Goal: Navigation & Orientation: Find specific page/section

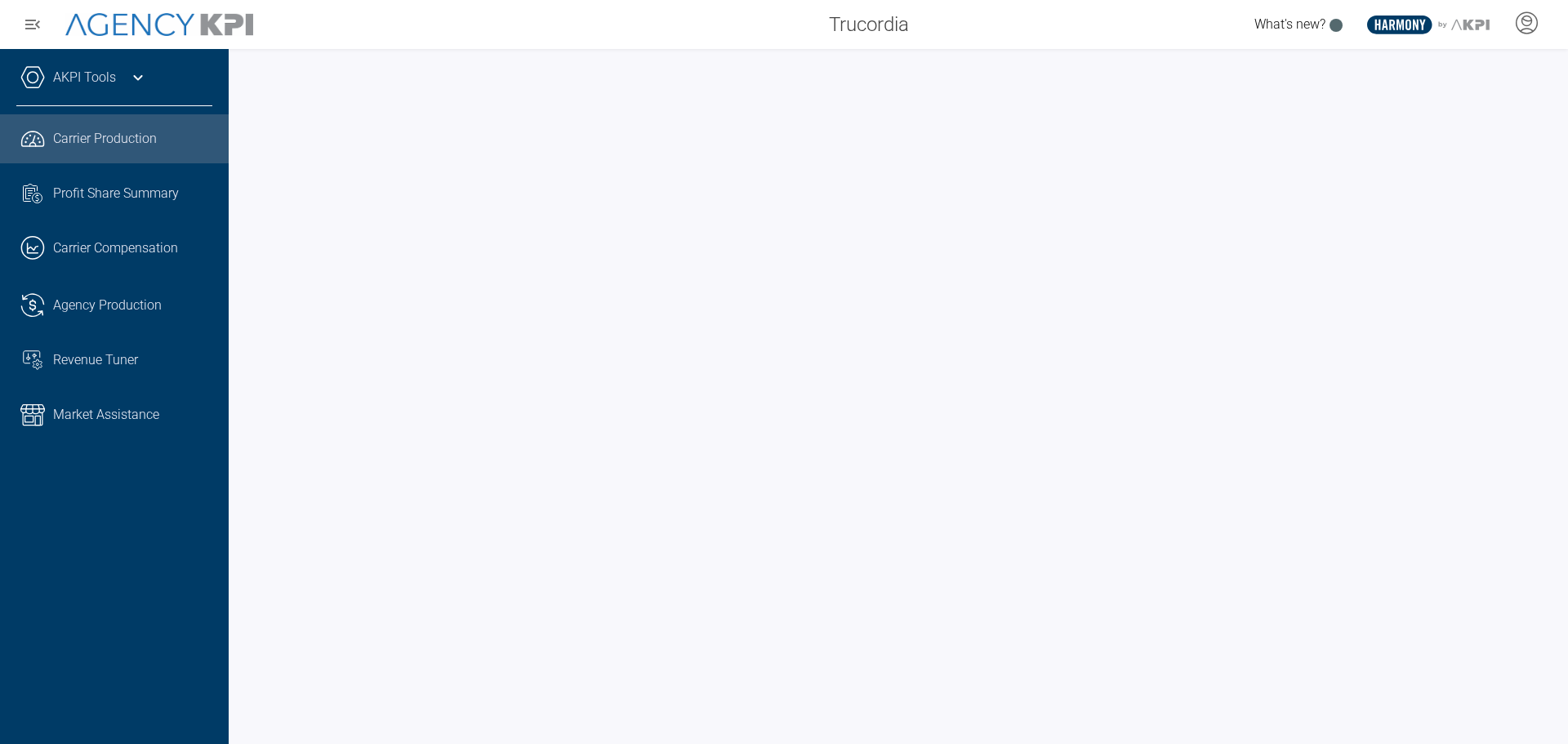
click at [500, 62] on div at bounding box center [898, 396] width 1339 height 695
click at [240, 431] on div at bounding box center [898, 396] width 1339 height 695
click at [141, 79] on icon at bounding box center [137, 77] width 19 height 19
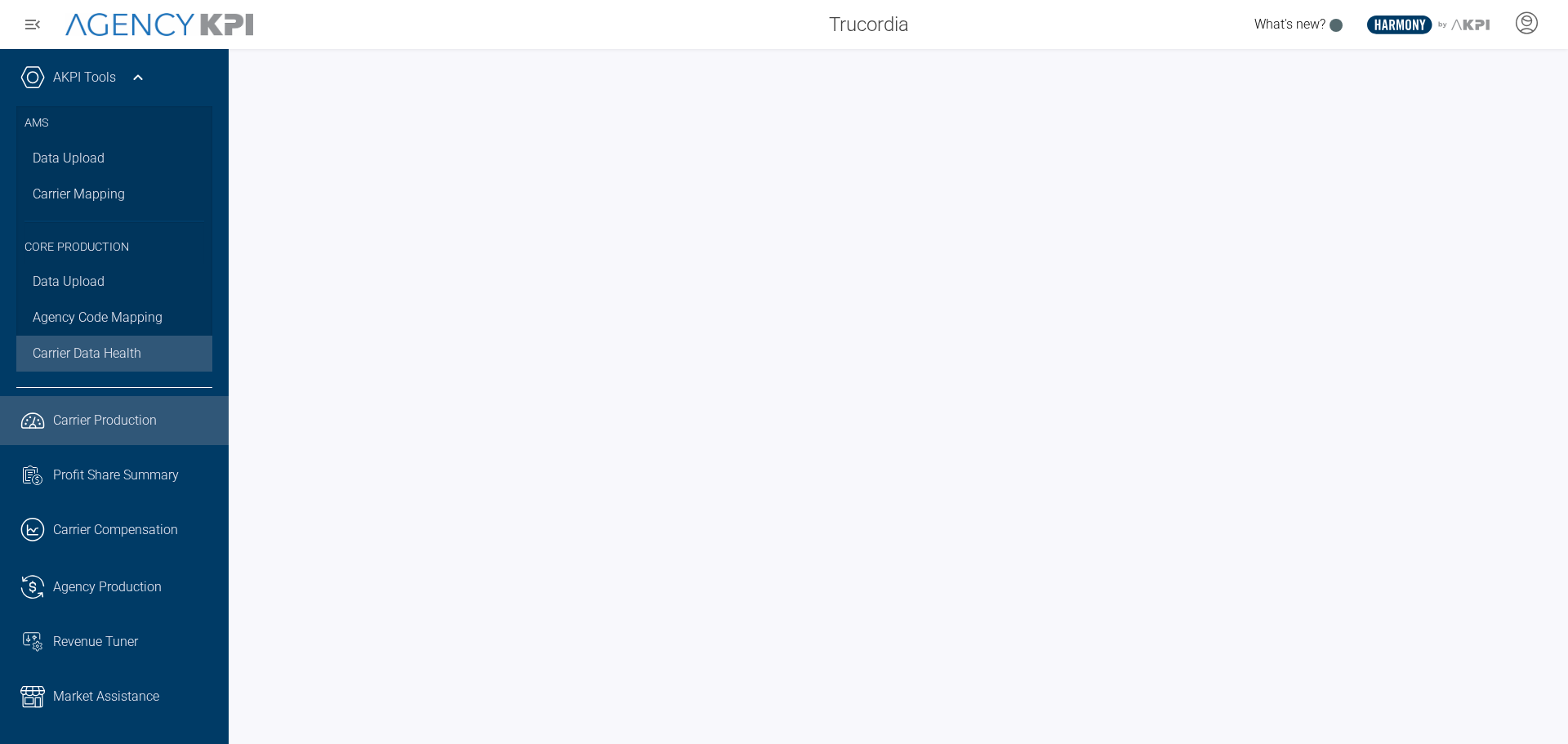
click at [101, 362] on span "Carrier Data Health" at bounding box center [87, 353] width 108 height 19
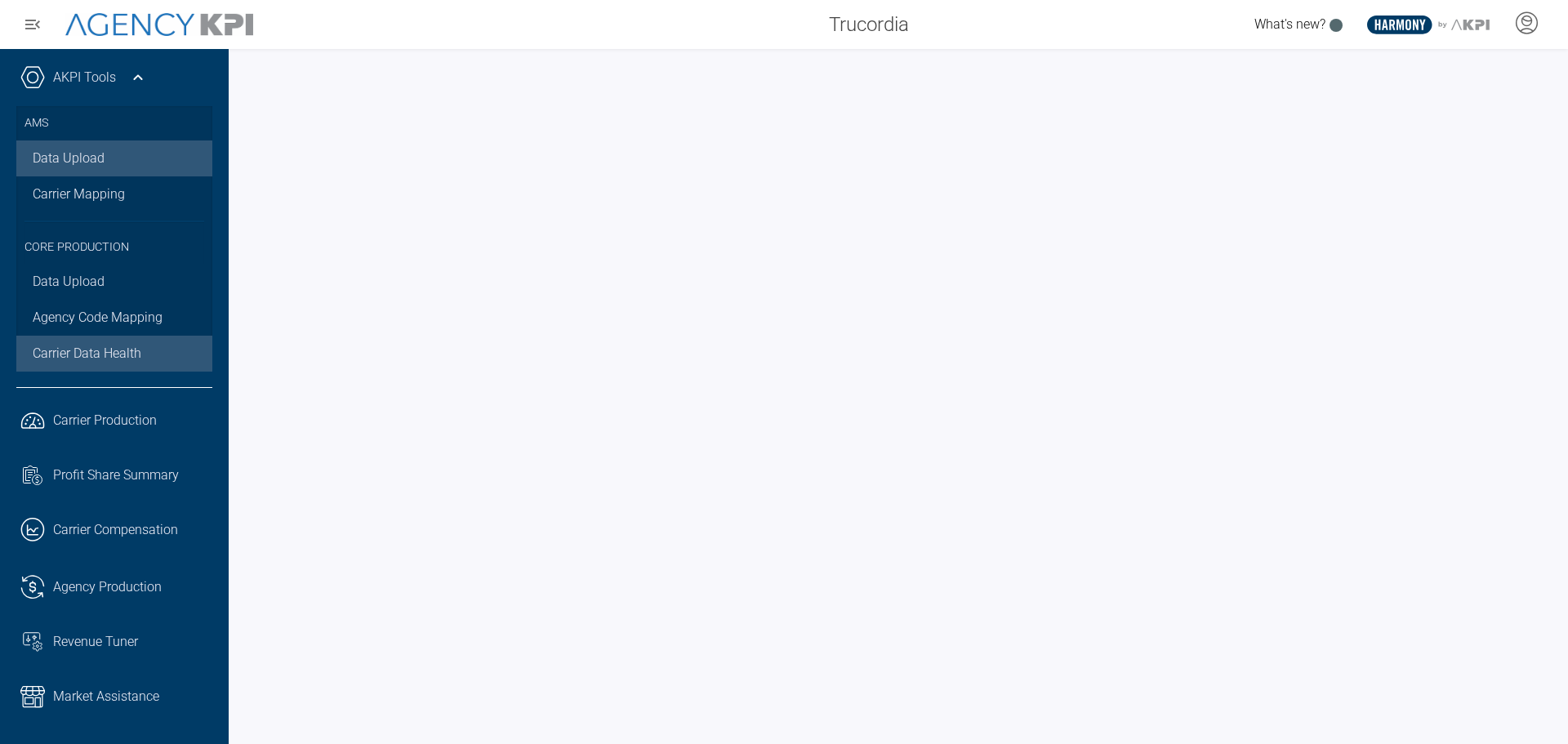
click at [94, 166] on link "Data Upload" at bounding box center [113, 158] width 196 height 36
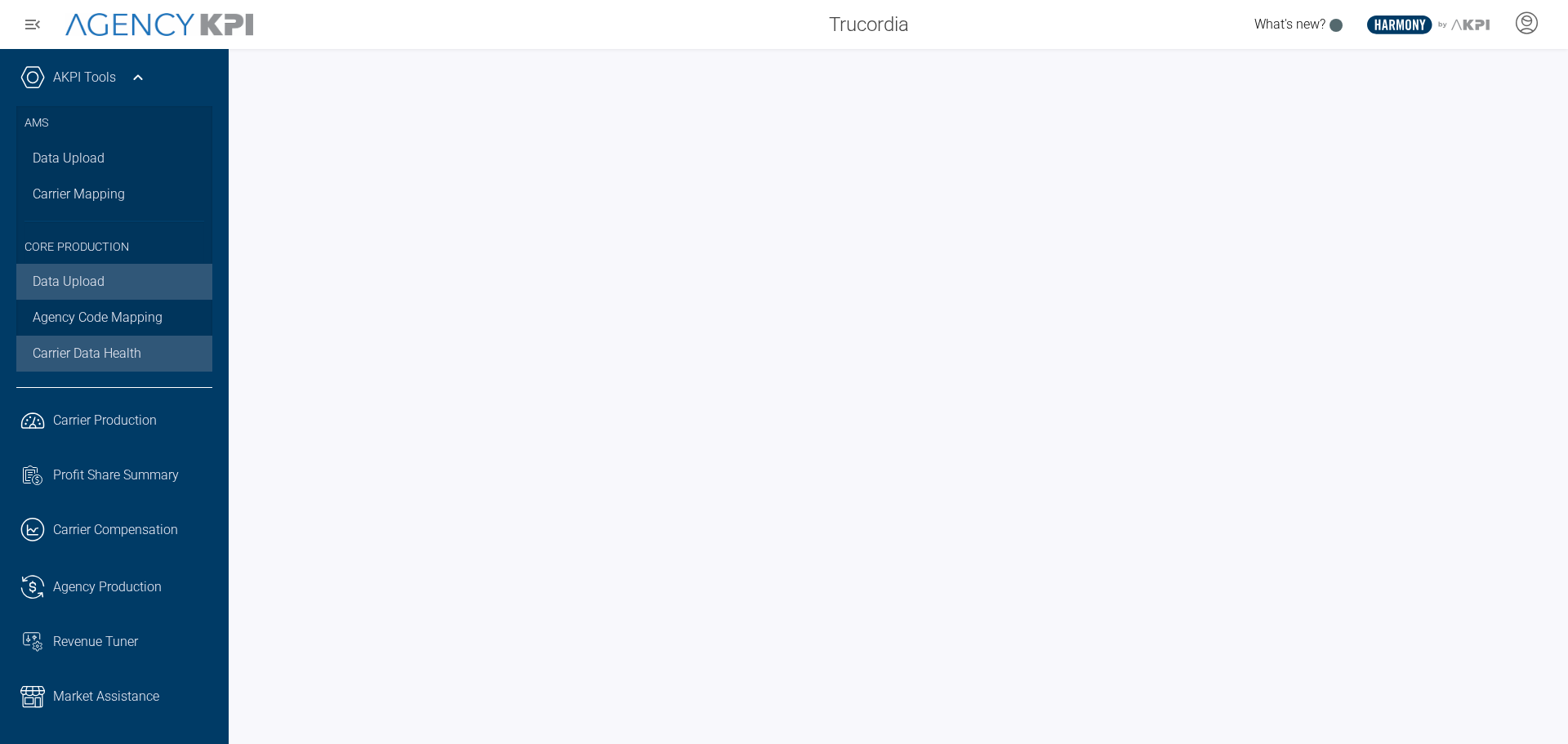
click at [87, 272] on link "Data Upload" at bounding box center [113, 282] width 196 height 36
click at [103, 278] on link "Data Upload" at bounding box center [113, 282] width 196 height 36
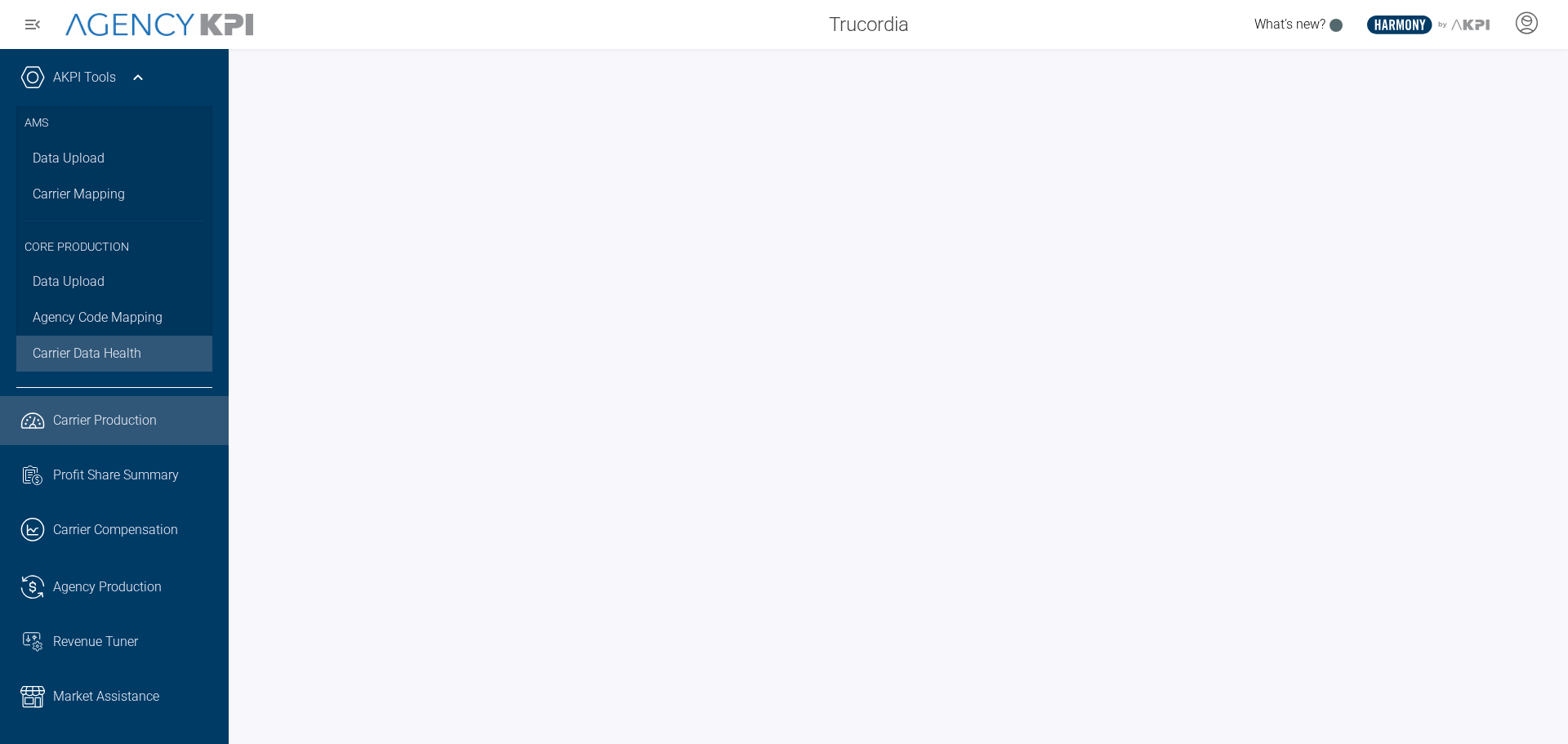
click at [80, 421] on span "Carrier Production" at bounding box center [105, 420] width 103 height 19
